Goal: Information Seeking & Learning: Learn about a topic

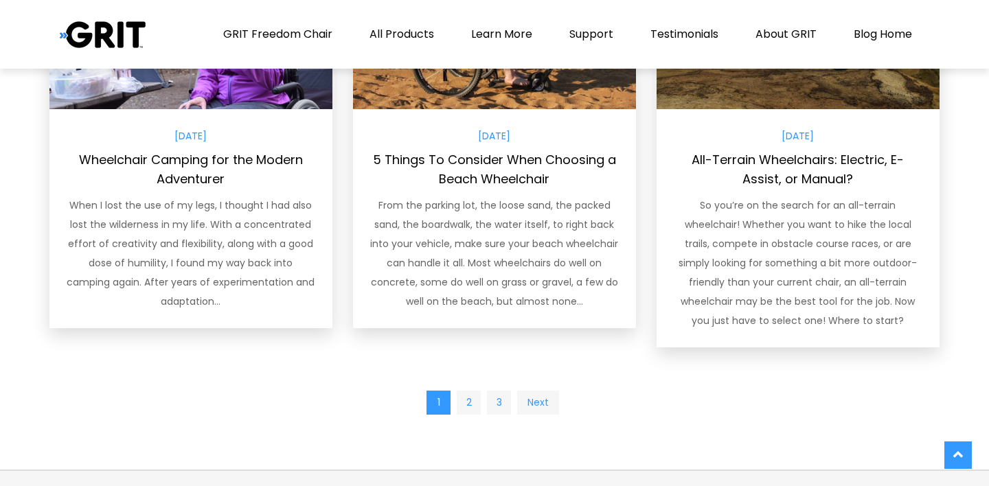
scroll to position [1224, 0]
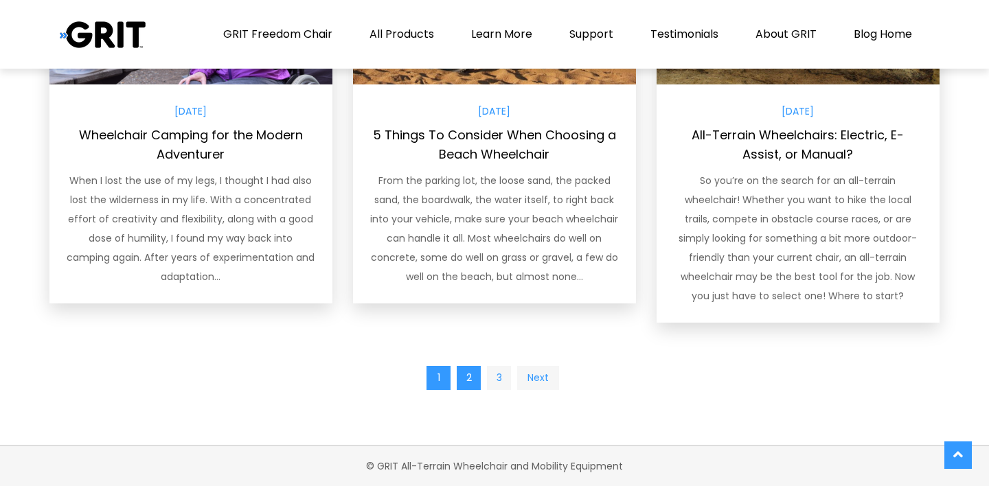
click at [467, 378] on link "2" at bounding box center [469, 378] width 24 height 24
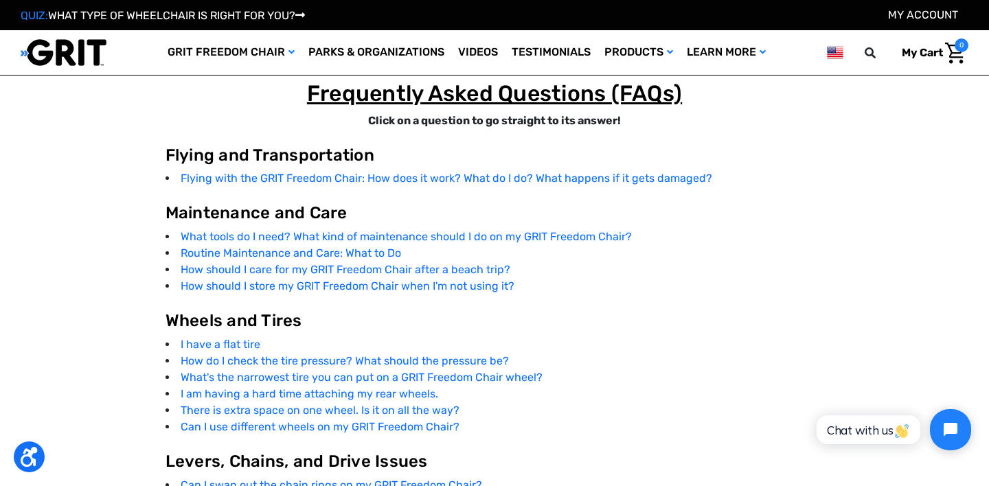
scroll to position [2416, 0]
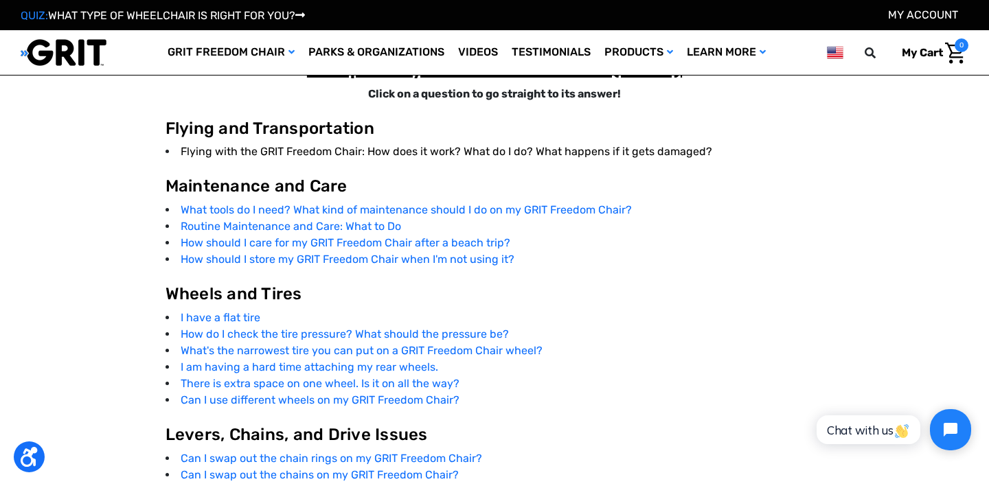
click at [473, 155] on link "Flying with the GRIT Freedom Chair: How does it work? What do I do? What happen…" at bounding box center [447, 151] width 532 height 13
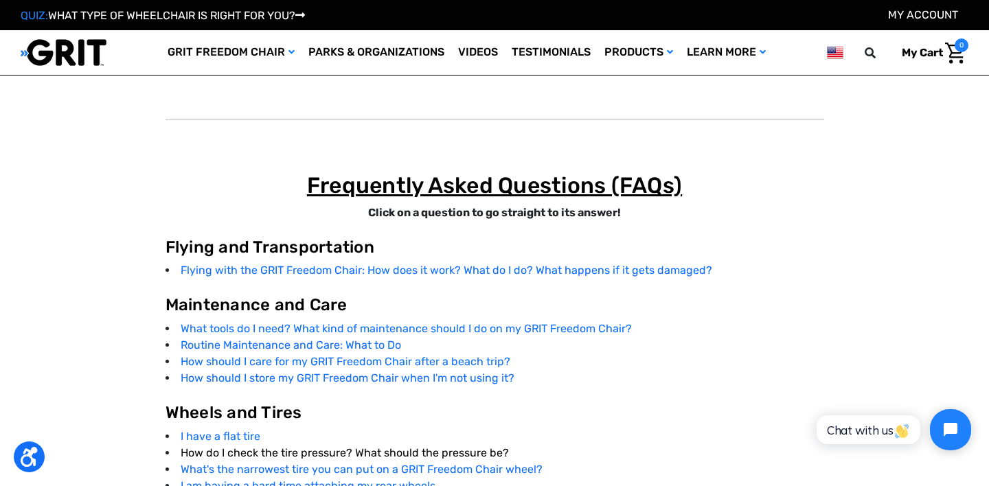
scroll to position [2281, 0]
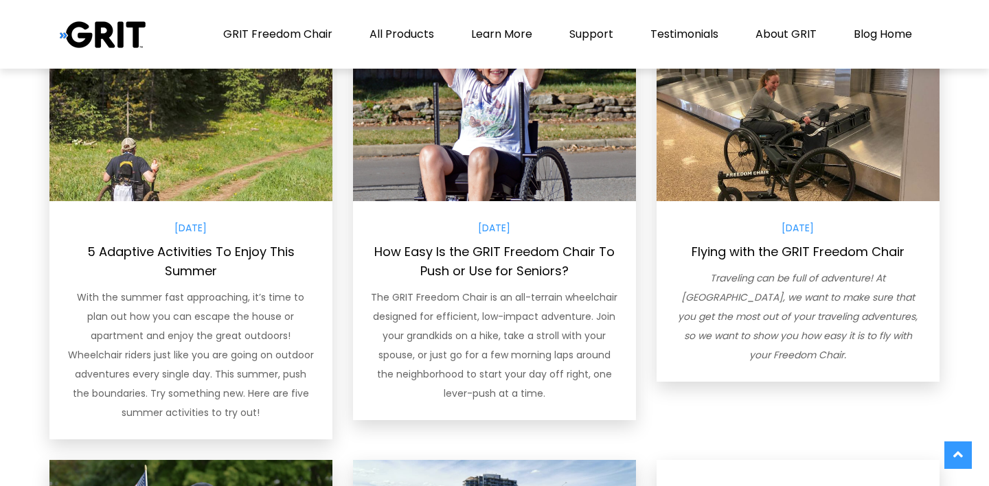
scroll to position [440, 0]
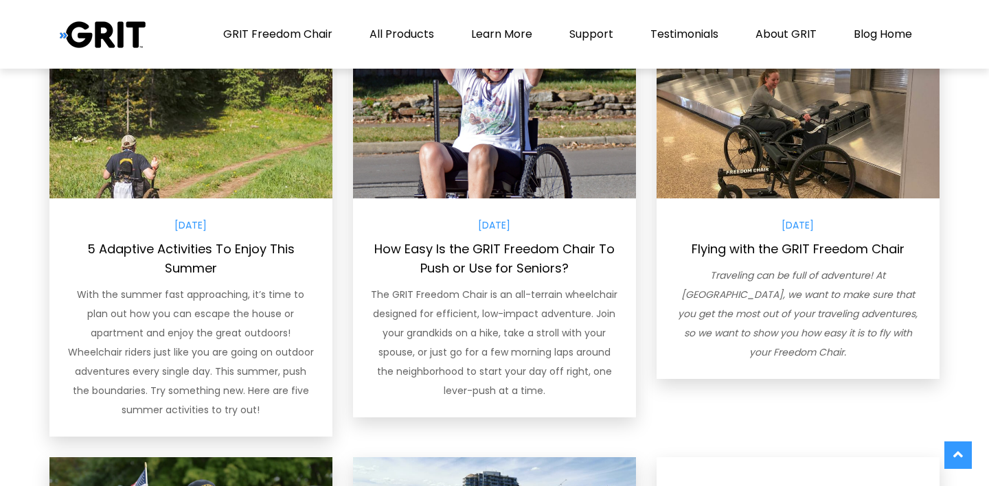
click at [772, 239] on div "July 30, 2021 Flying with the GRIT Freedom Chair Traveling can be full of adven…" at bounding box center [798, 289] width 283 height 181
click at [768, 251] on link "Flying with the GRIT Freedom Chair" at bounding box center [798, 248] width 213 height 17
